Goal: Task Accomplishment & Management: Use online tool/utility

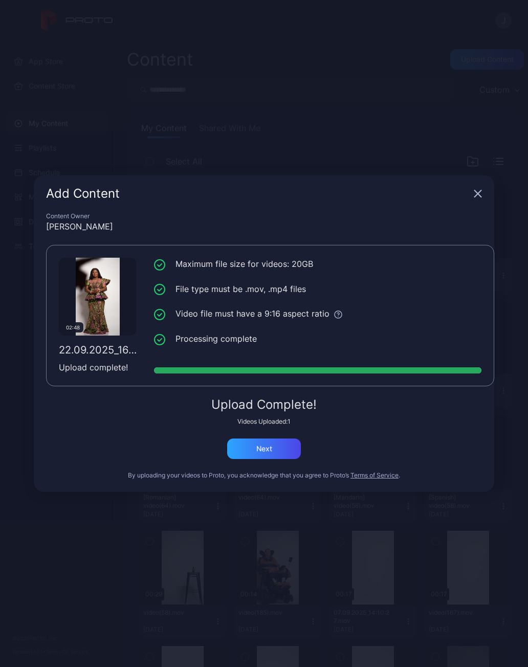
click at [279, 451] on div "Next" at bounding box center [264, 448] width 74 height 20
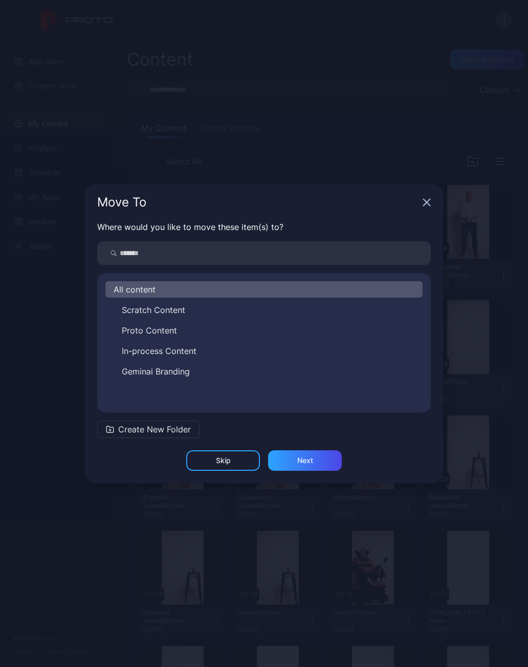
click at [182, 354] on span "In-process Content" at bounding box center [159, 351] width 75 height 12
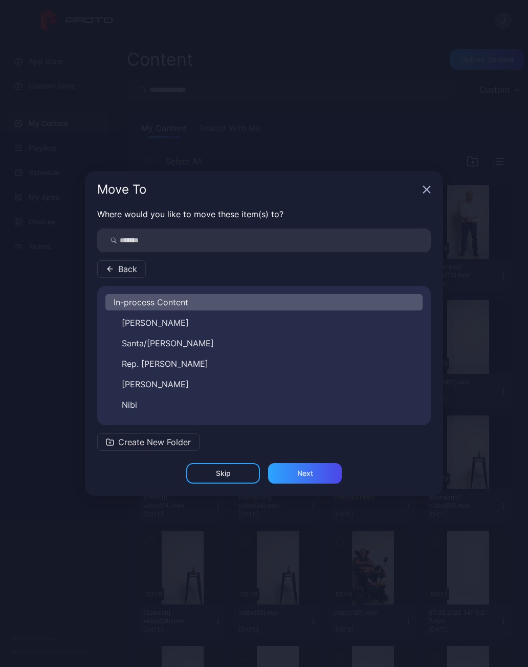
click at [164, 442] on span "Create New Folder" at bounding box center [154, 442] width 73 height 12
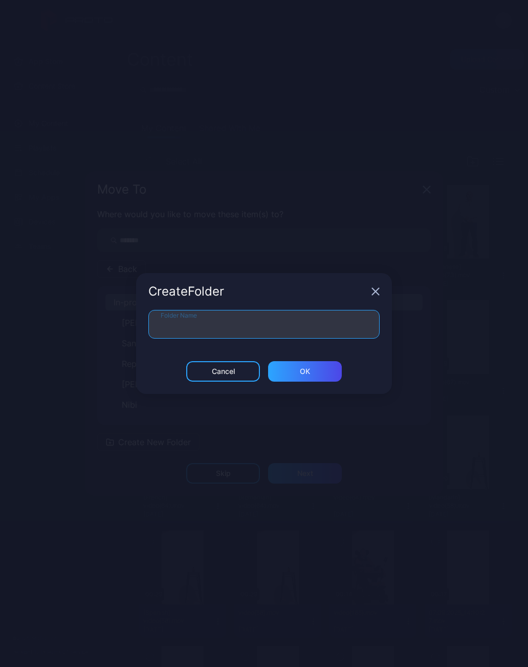
click at [192, 331] on input "Folder Name" at bounding box center [264, 324] width 231 height 29
type input "***"
click at [324, 377] on div "ОК" at bounding box center [305, 371] width 74 height 20
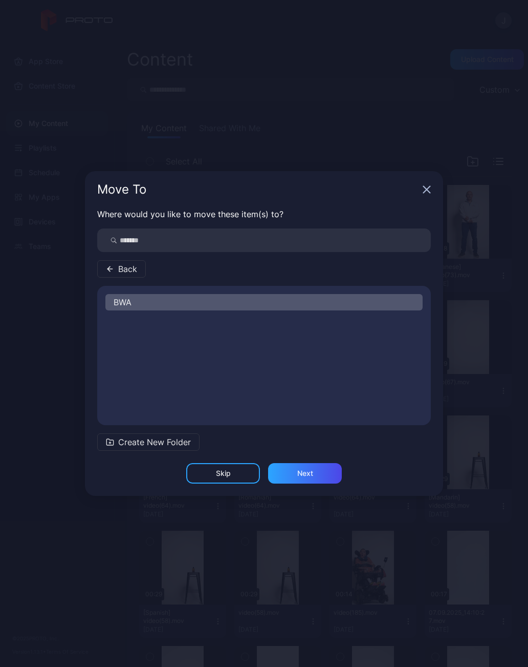
click at [316, 469] on div "Next" at bounding box center [305, 473] width 74 height 20
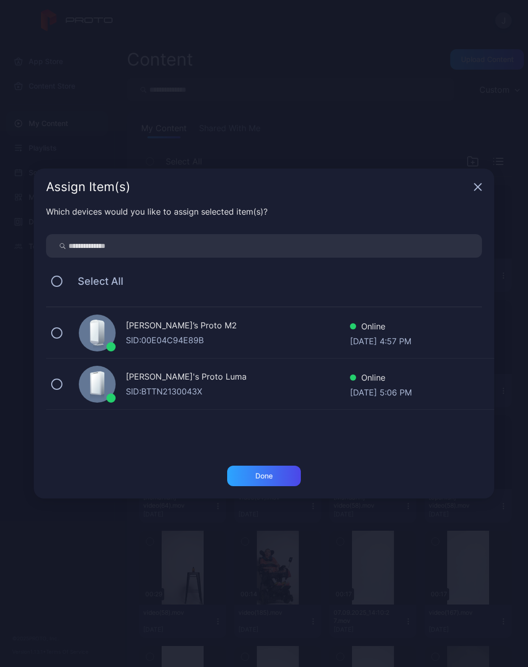
click at [54, 379] on button at bounding box center [56, 383] width 11 height 11
click at [251, 470] on div "Done" at bounding box center [264, 475] width 74 height 20
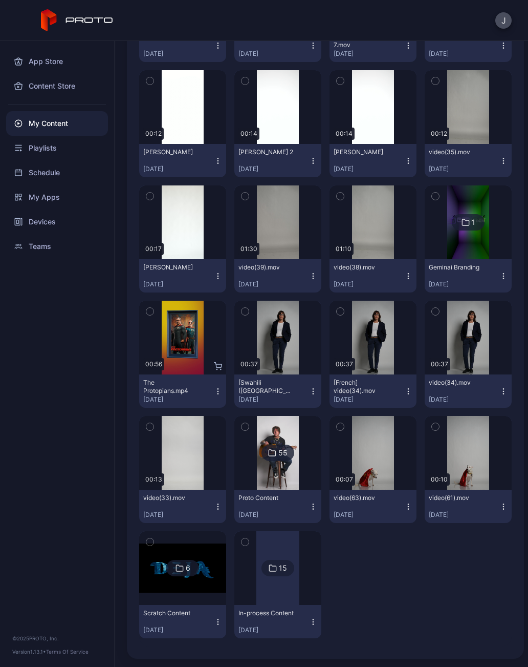
scroll to position [576, 0]
click at [286, 585] on div at bounding box center [278, 568] width 43 height 74
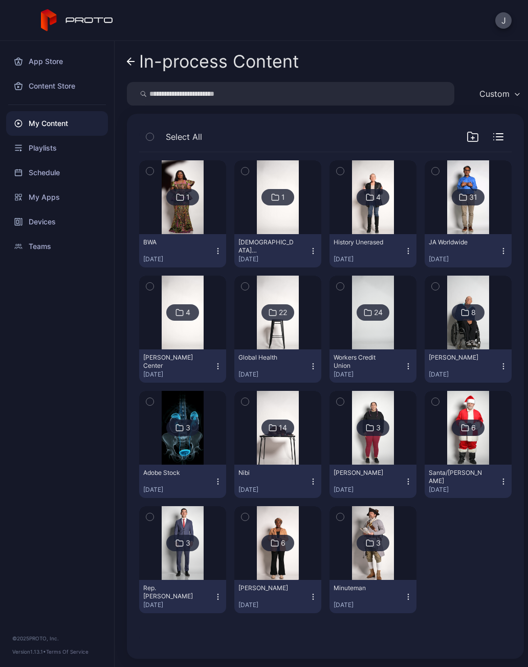
click at [224, 251] on button "BWA Sep 22, 2025" at bounding box center [182, 250] width 87 height 33
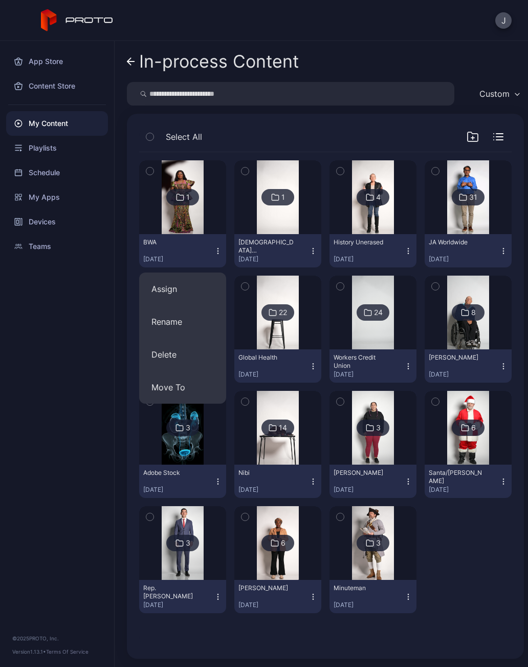
click at [182, 294] on button "Assign" at bounding box center [182, 288] width 87 height 33
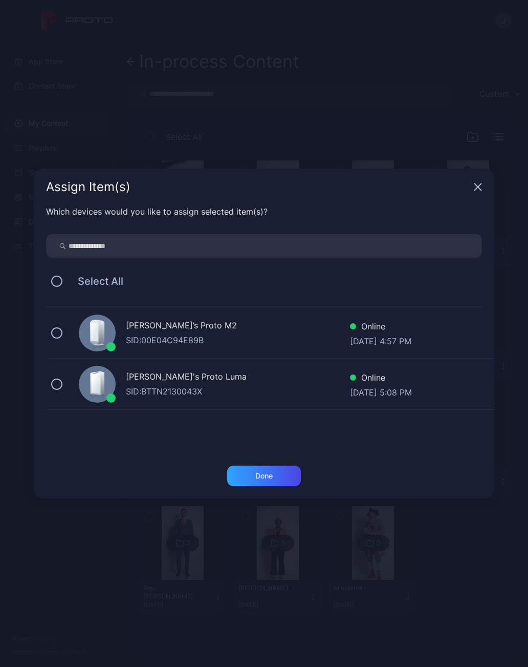
click at [68, 385] on div "Geminai's Proto Luma SID: BTTN2130043X Online Sep 22, 2025 at 5:08 PM" at bounding box center [270, 383] width 449 height 51
click at [281, 477] on div "Done" at bounding box center [264, 475] width 74 height 20
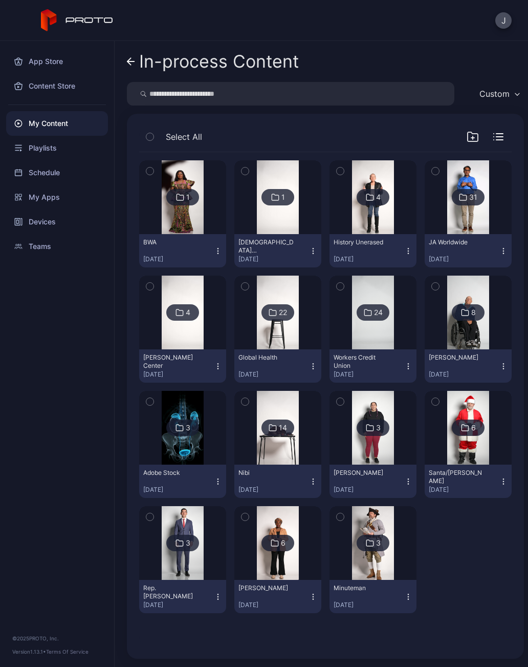
click at [134, 67] on link "In-process Content" at bounding box center [213, 61] width 172 height 25
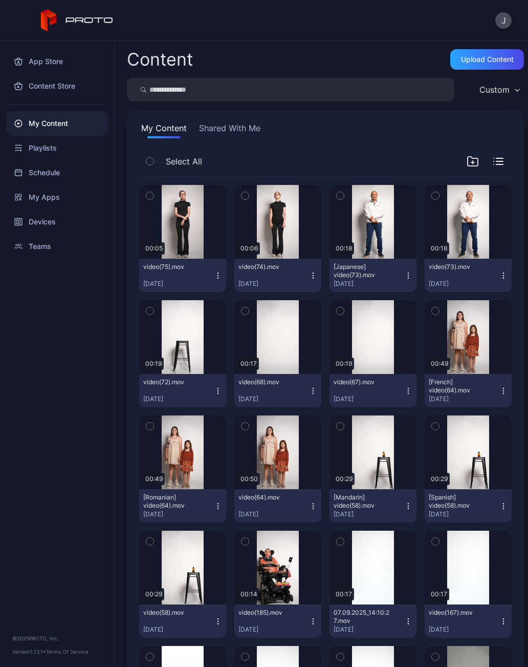
scroll to position [576, 0]
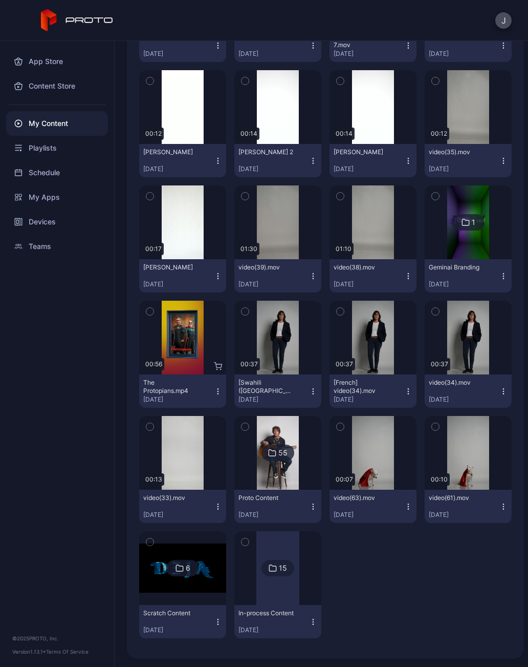
click at [69, 131] on div "My Content" at bounding box center [57, 123] width 102 height 25
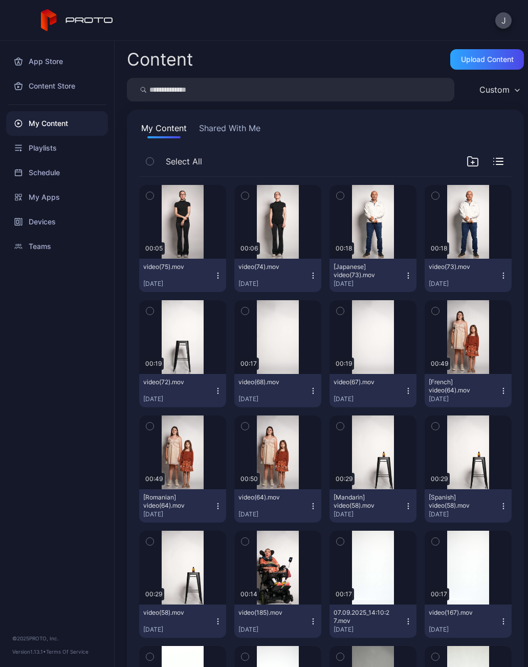
scroll to position [0, 0]
click at [486, 62] on div "Upload Content" at bounding box center [487, 59] width 53 height 8
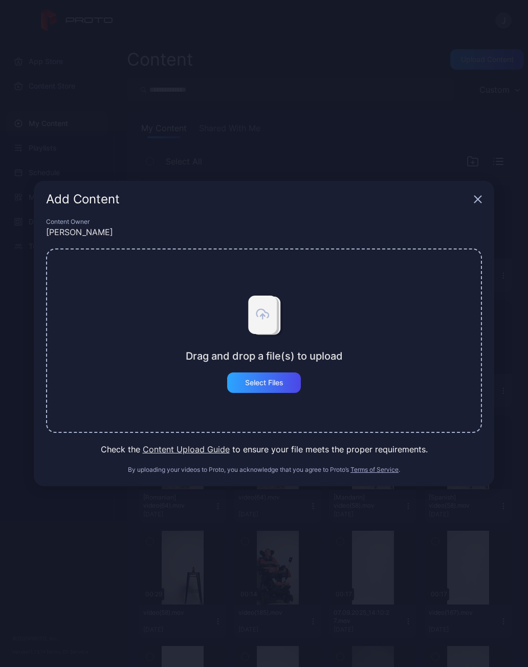
click at [274, 389] on div "Select Files" at bounding box center [264, 382] width 74 height 20
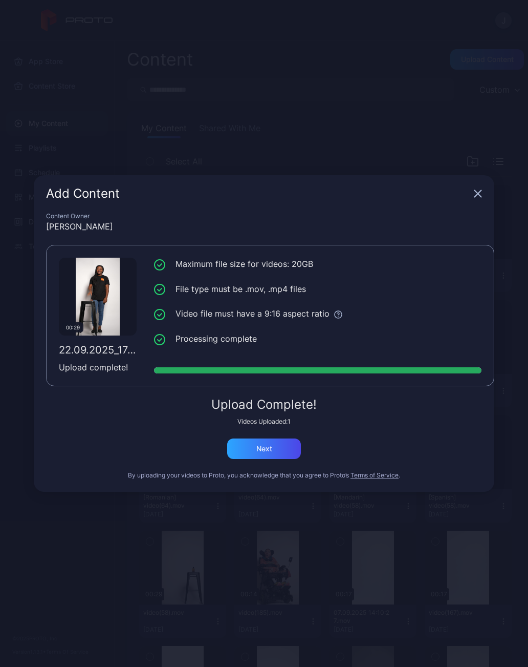
click at [272, 442] on div "Next" at bounding box center [264, 448] width 74 height 20
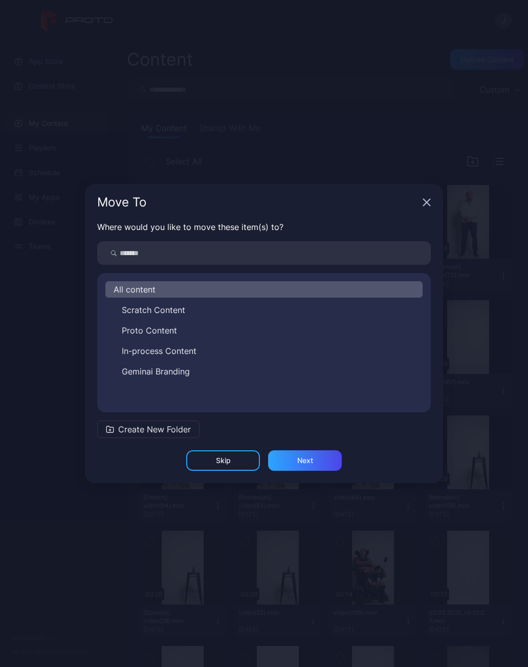
click at [161, 356] on span "In-process Content" at bounding box center [159, 351] width 75 height 12
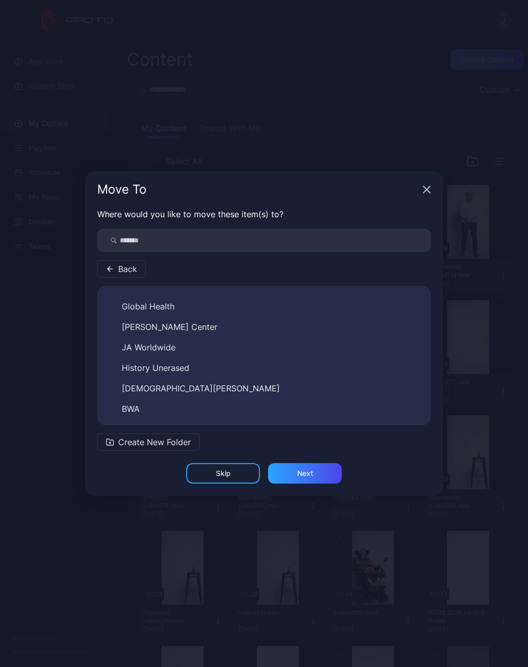
scroll to position [201, 0]
click at [140, 410] on span "BWA" at bounding box center [131, 409] width 18 height 12
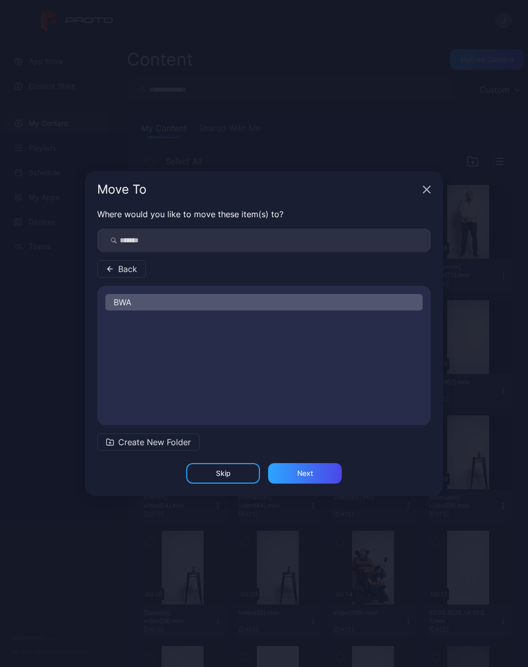
scroll to position [0, 0]
click at [310, 474] on div "Next" at bounding box center [306, 473] width 16 height 8
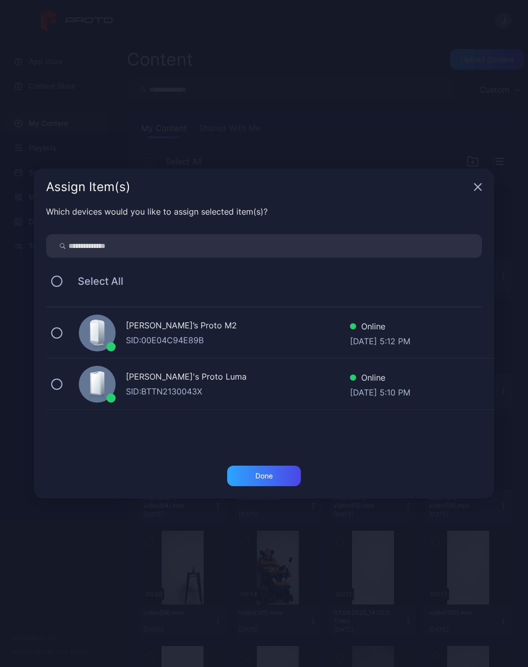
click at [58, 387] on button at bounding box center [56, 383] width 11 height 11
click at [61, 334] on button at bounding box center [56, 332] width 11 height 11
click at [261, 482] on div "Done" at bounding box center [264, 475] width 74 height 20
